Goal: Find specific page/section: Find specific page/section

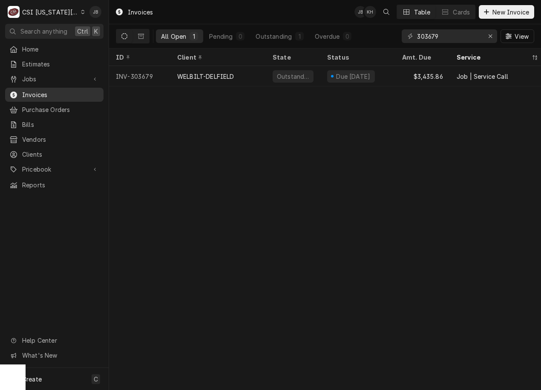
click at [43, 91] on span "Invoices" at bounding box center [60, 94] width 77 height 9
click at [493, 34] on div "Erase input" at bounding box center [490, 36] width 9 height 9
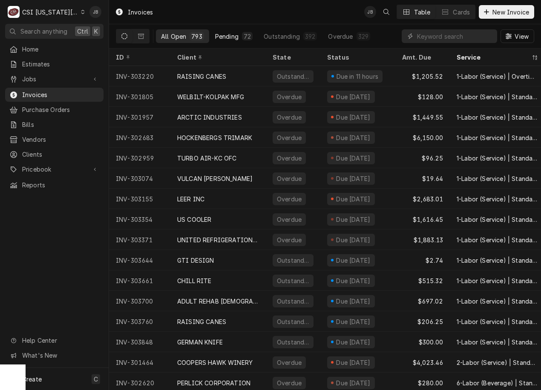
click at [239, 32] on button "Pending 72" at bounding box center [234, 36] width 48 height 14
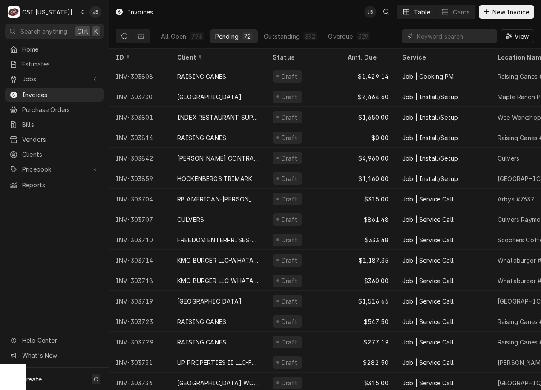
drag, startPoint x: 34, startPoint y: 242, endPoint x: 41, endPoint y: 206, distance: 36.1
click at [35, 236] on div "Home Estimates Jobs Jobs Job Series Invoices Purchase Orders Bills Vendors Clie…" at bounding box center [54, 205] width 109 height 326
click at [46, 151] on span "Clients" at bounding box center [60, 154] width 77 height 9
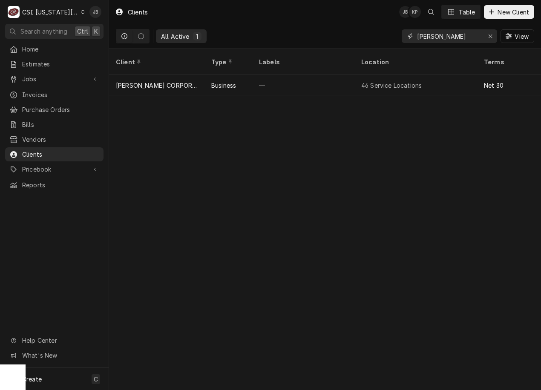
drag, startPoint x: 444, startPoint y: 34, endPoint x: 410, endPoint y: 37, distance: 33.4
click at [410, 37] on div "follett" at bounding box center [449, 36] width 95 height 14
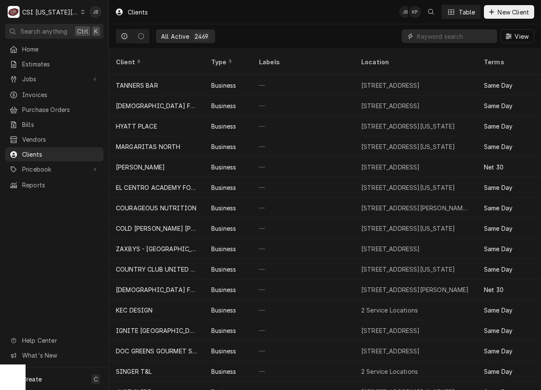
click at [438, 37] on input "Dynamic Content Wrapper" at bounding box center [455, 36] width 76 height 14
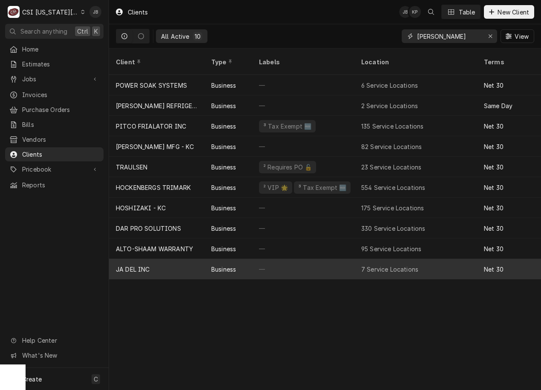
type input "jack stack"
click at [161, 259] on div "JA DEL INC" at bounding box center [156, 269] width 95 height 20
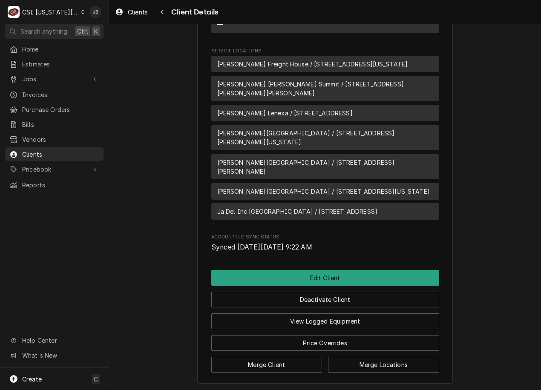
scroll to position [680, 0]
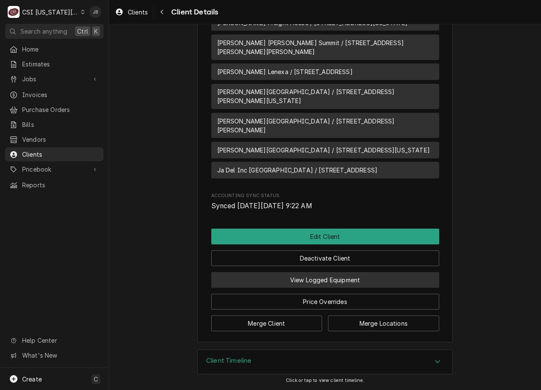
click at [316, 285] on button "View Logged Equipment" at bounding box center [325, 280] width 228 height 16
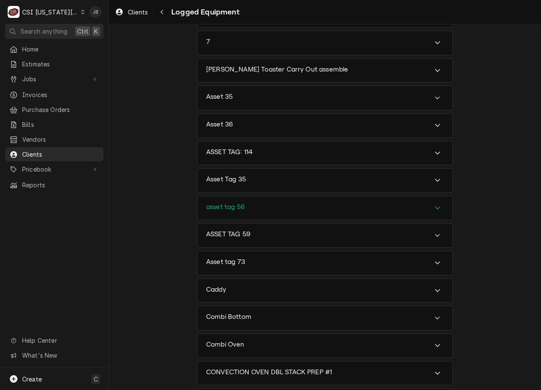
scroll to position [511, 0]
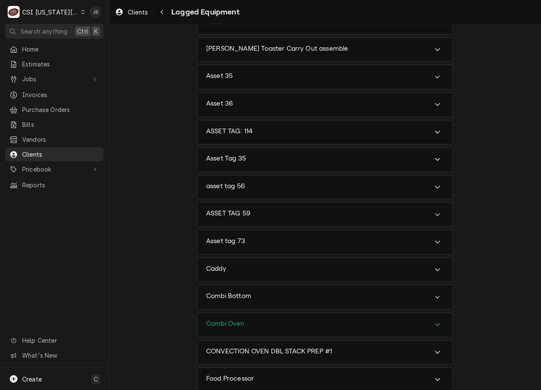
click at [271, 326] on div "Combi Oven" at bounding box center [325, 325] width 255 height 24
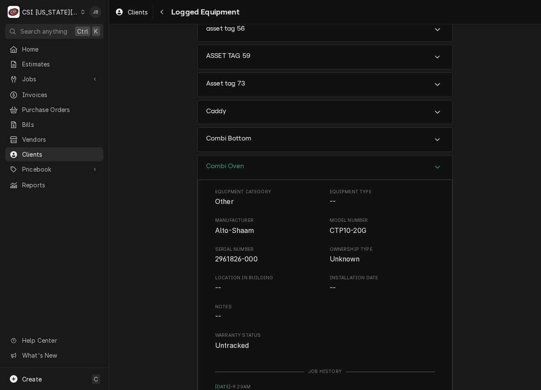
scroll to position [682, 0]
